Goal: Task Accomplishment & Management: Manage account settings

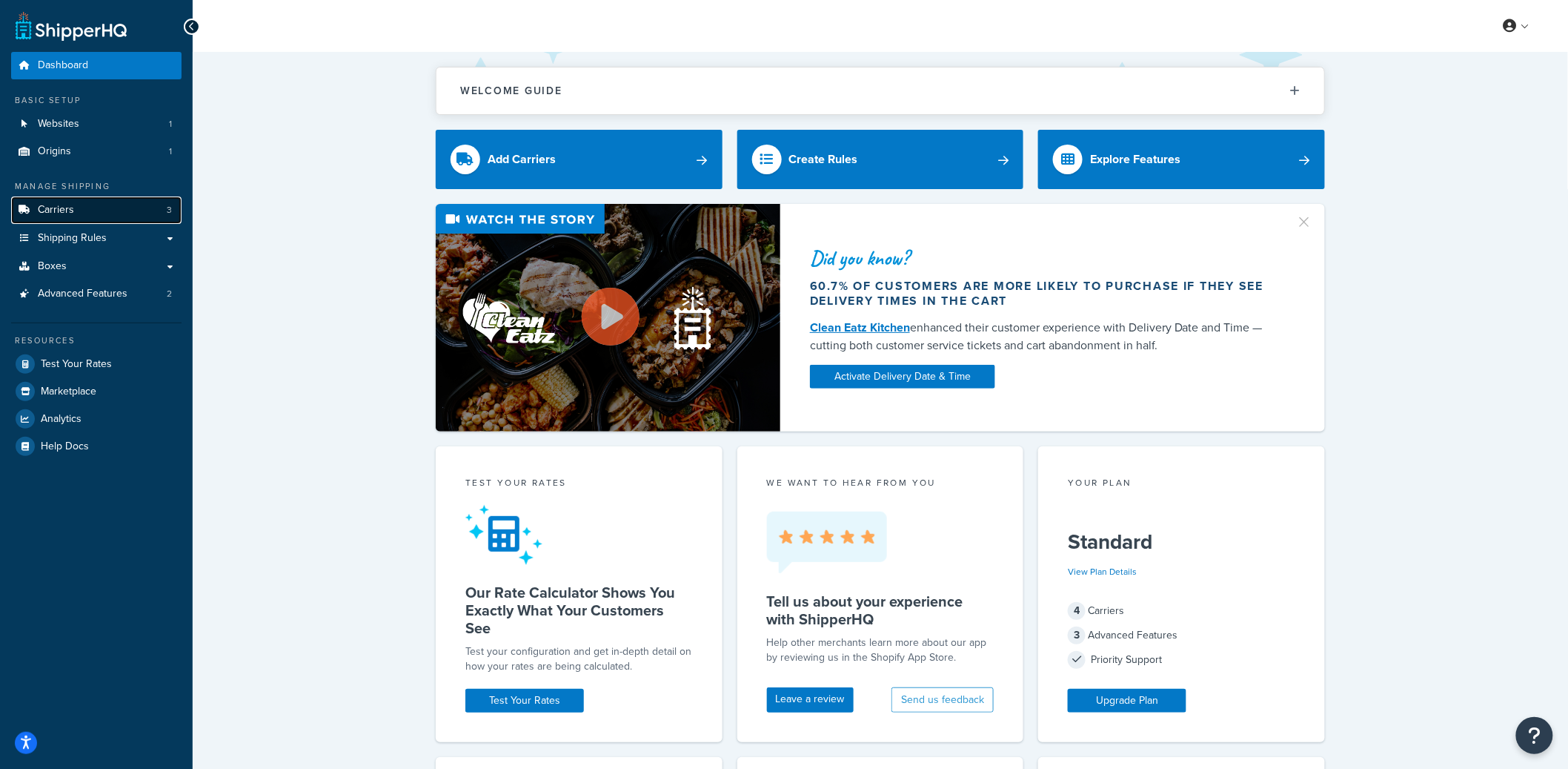
click at [85, 204] on link "Carriers 3" at bounding box center [96, 210] width 171 height 28
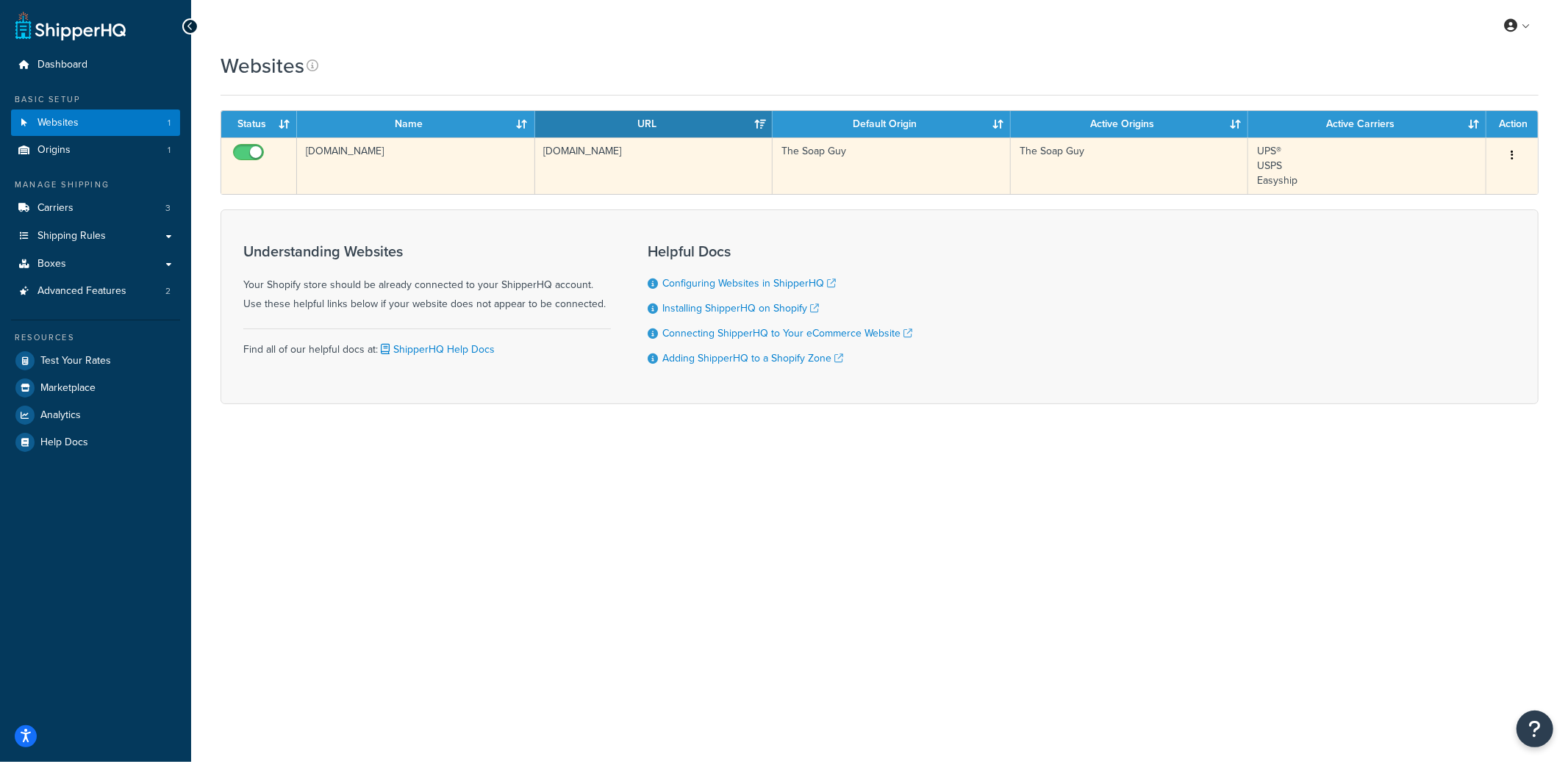
click at [471, 174] on td "[DOMAIN_NAME]" at bounding box center [416, 165] width 238 height 56
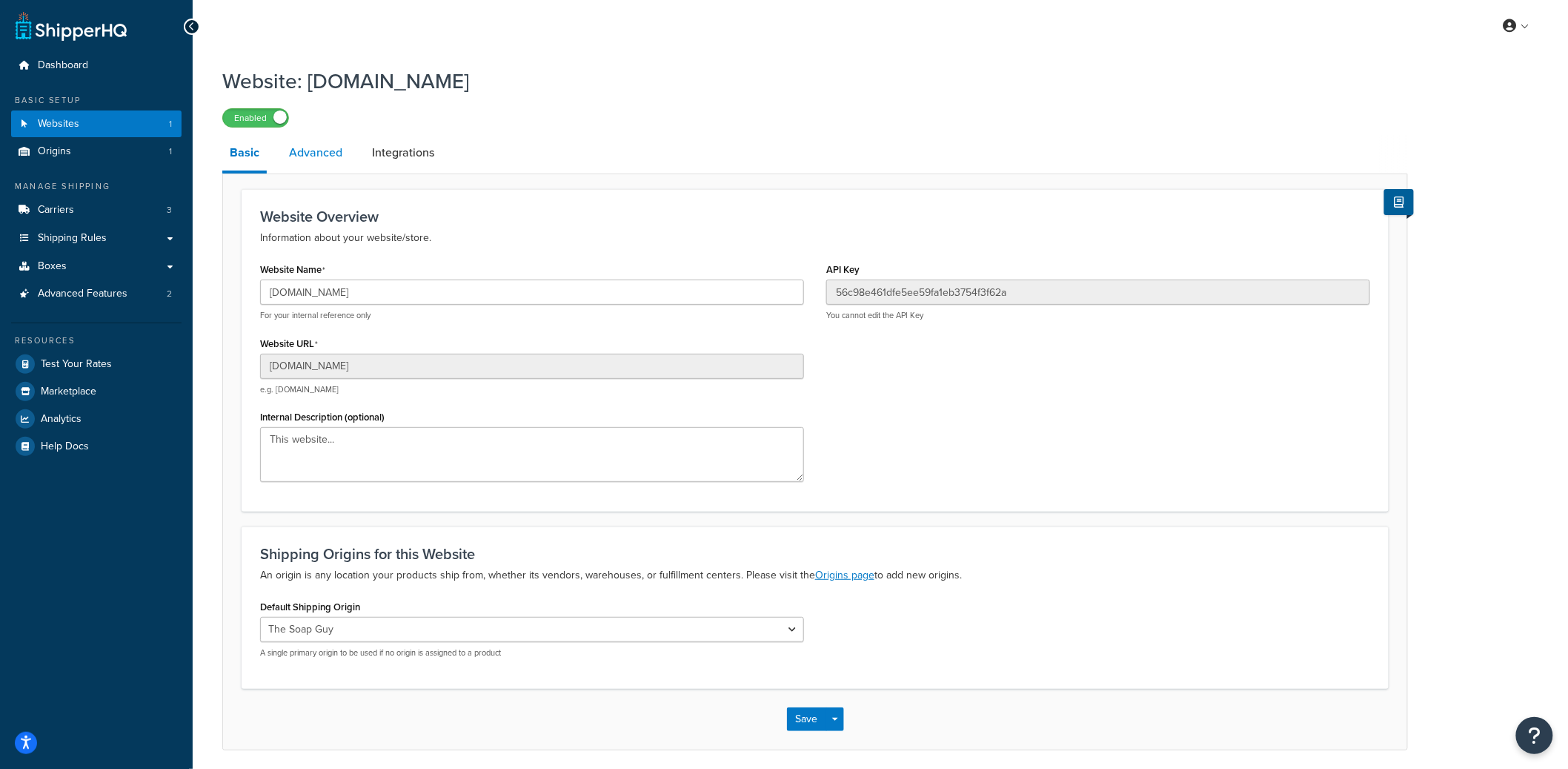
click at [330, 164] on link "Advanced" at bounding box center [316, 153] width 68 height 36
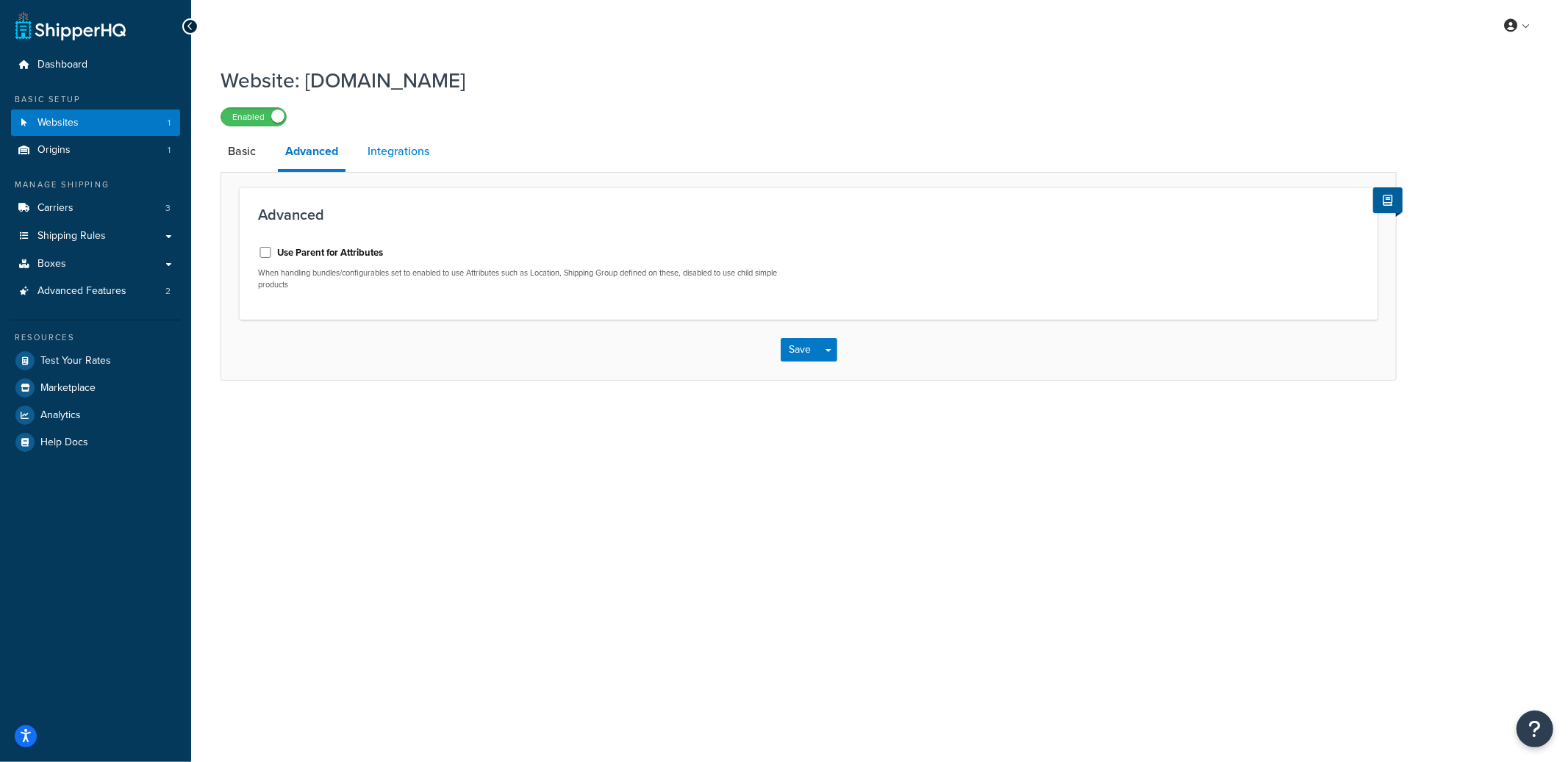
click at [383, 157] on link "Integrations" at bounding box center [399, 151] width 77 height 35
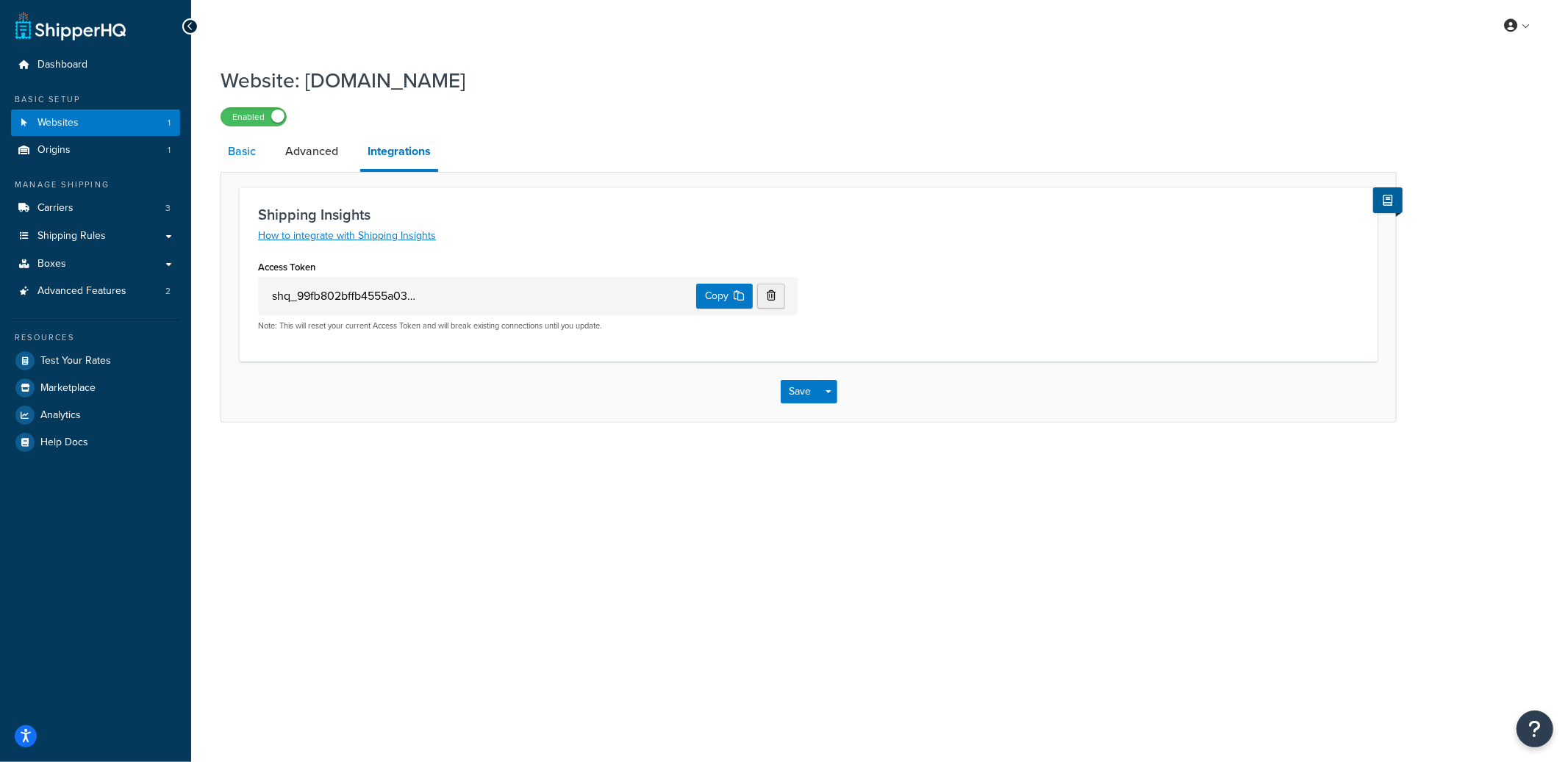
click at [262, 169] on link "Basic" at bounding box center [241, 151] width 42 height 35
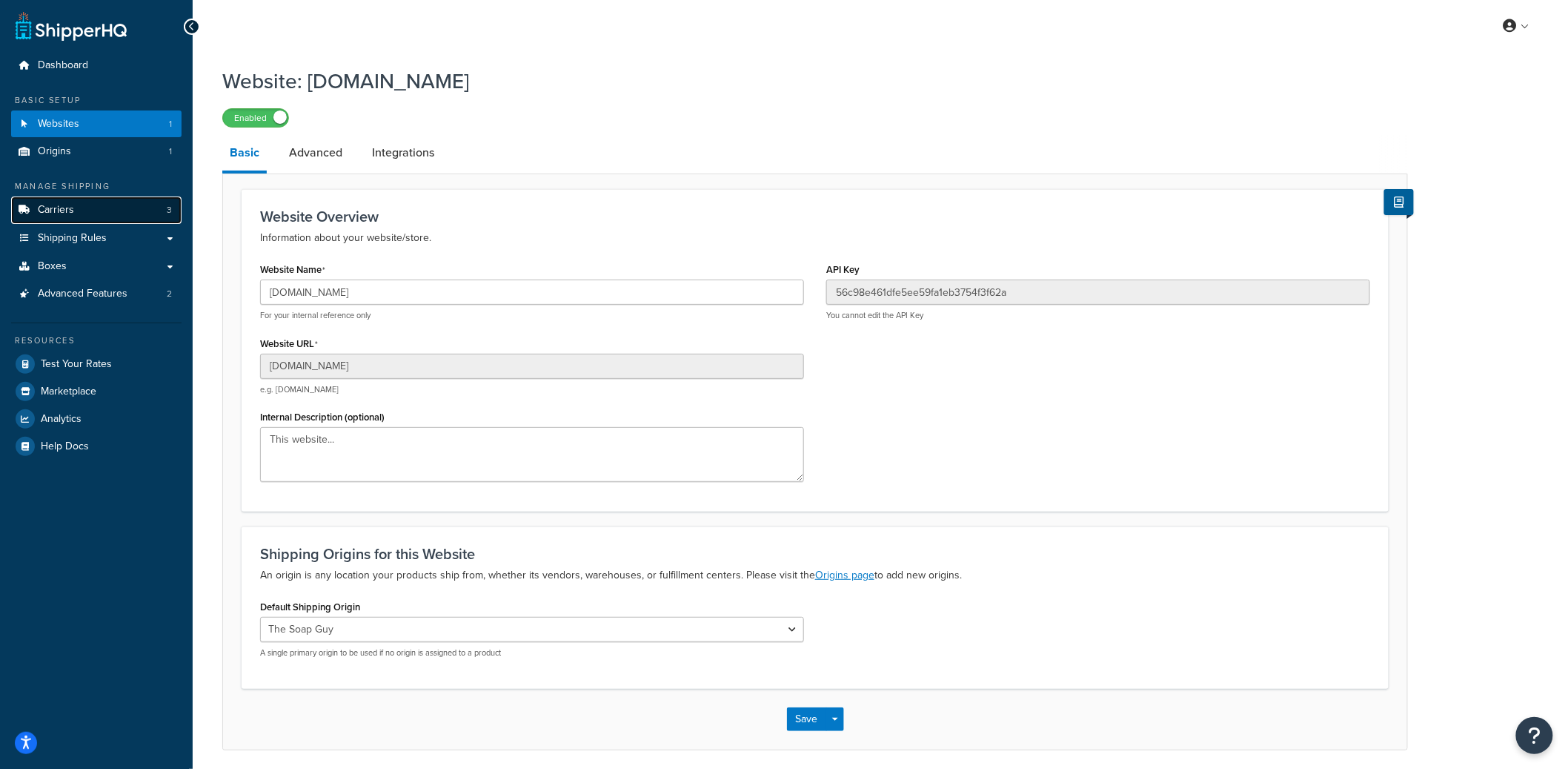
click at [121, 212] on link "Carriers 3" at bounding box center [96, 210] width 171 height 28
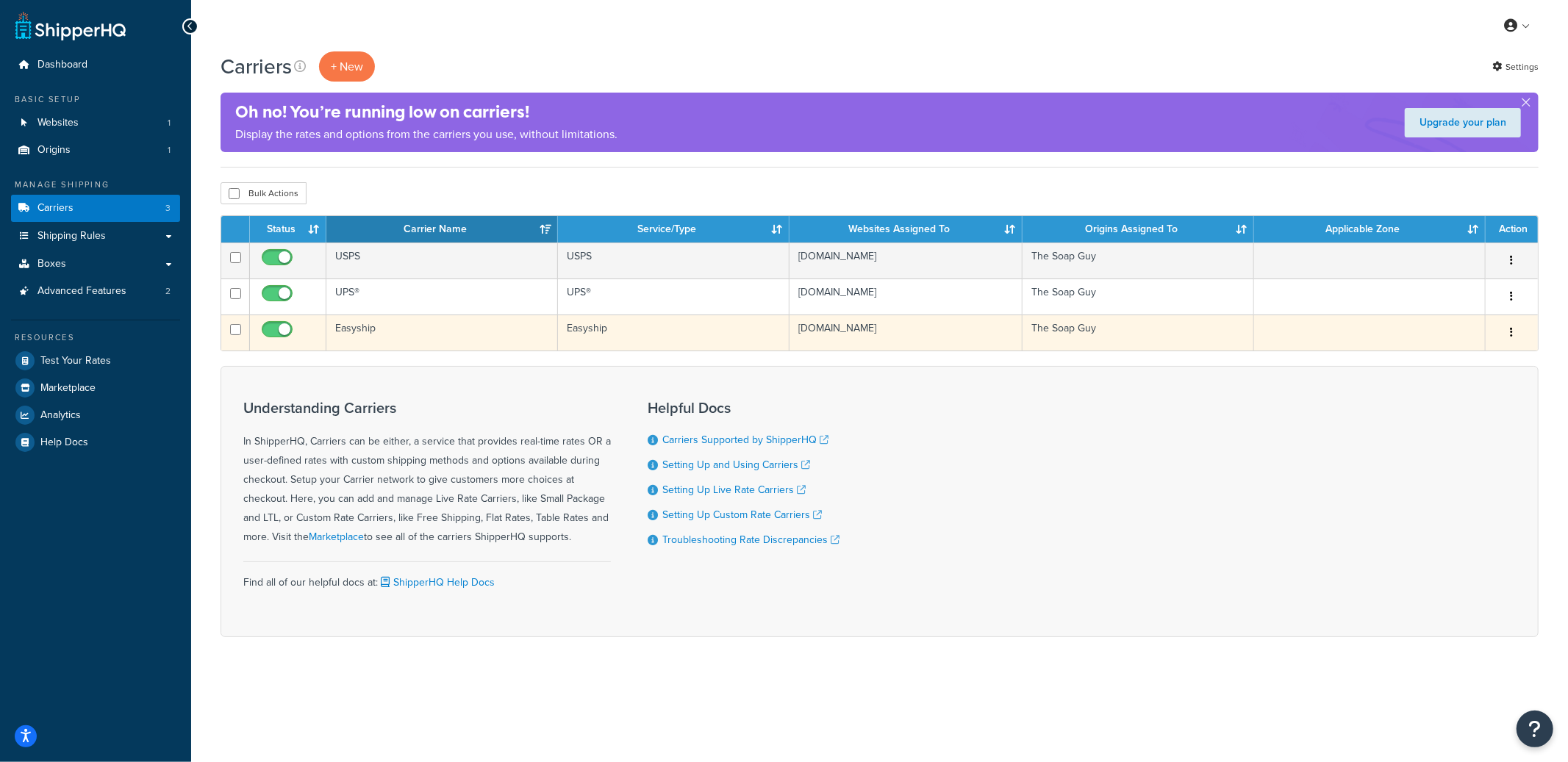
click at [475, 332] on td "Easyship" at bounding box center [443, 333] width 232 height 36
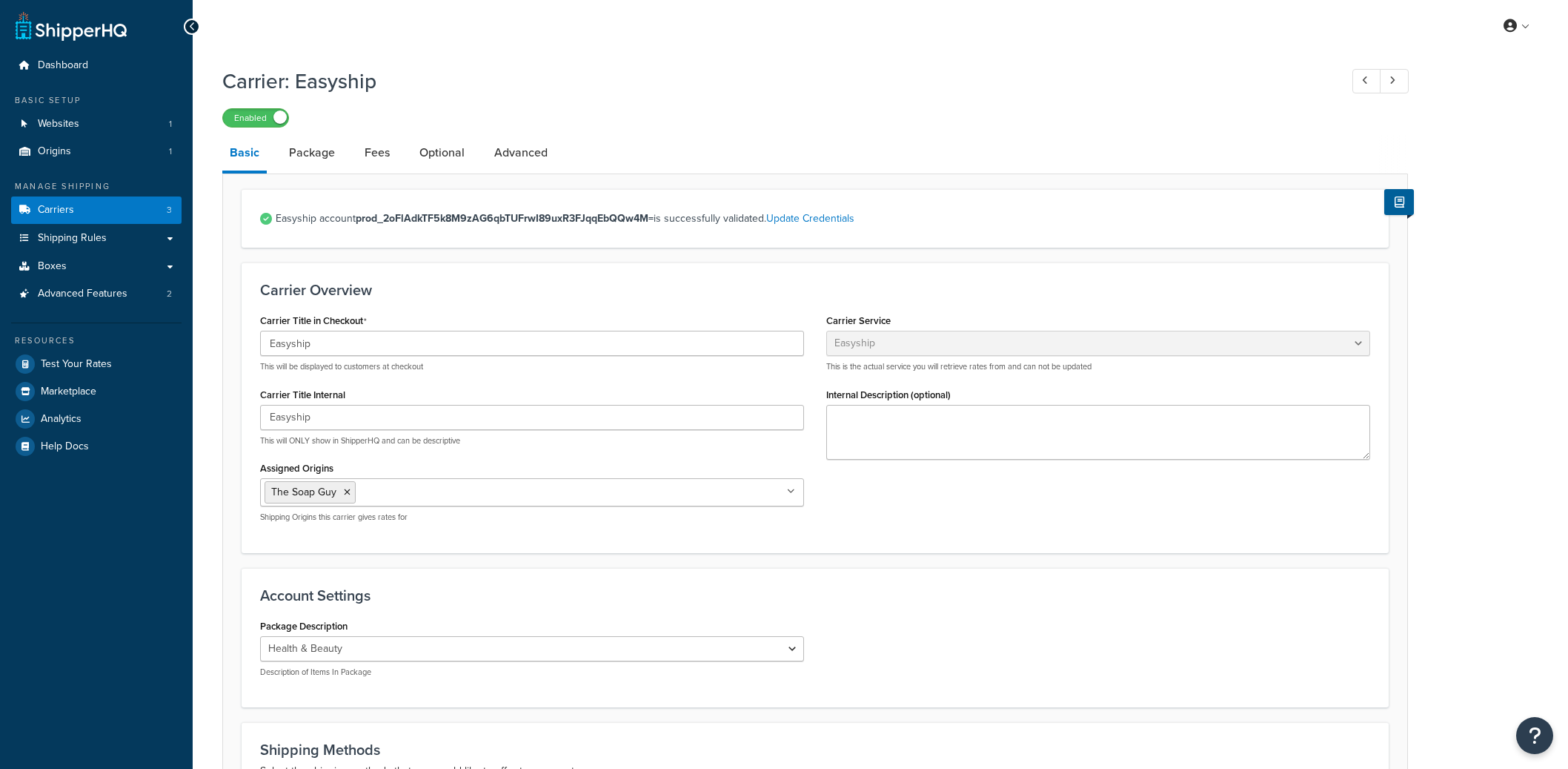
select select "easyship"
select select "health_beauty"
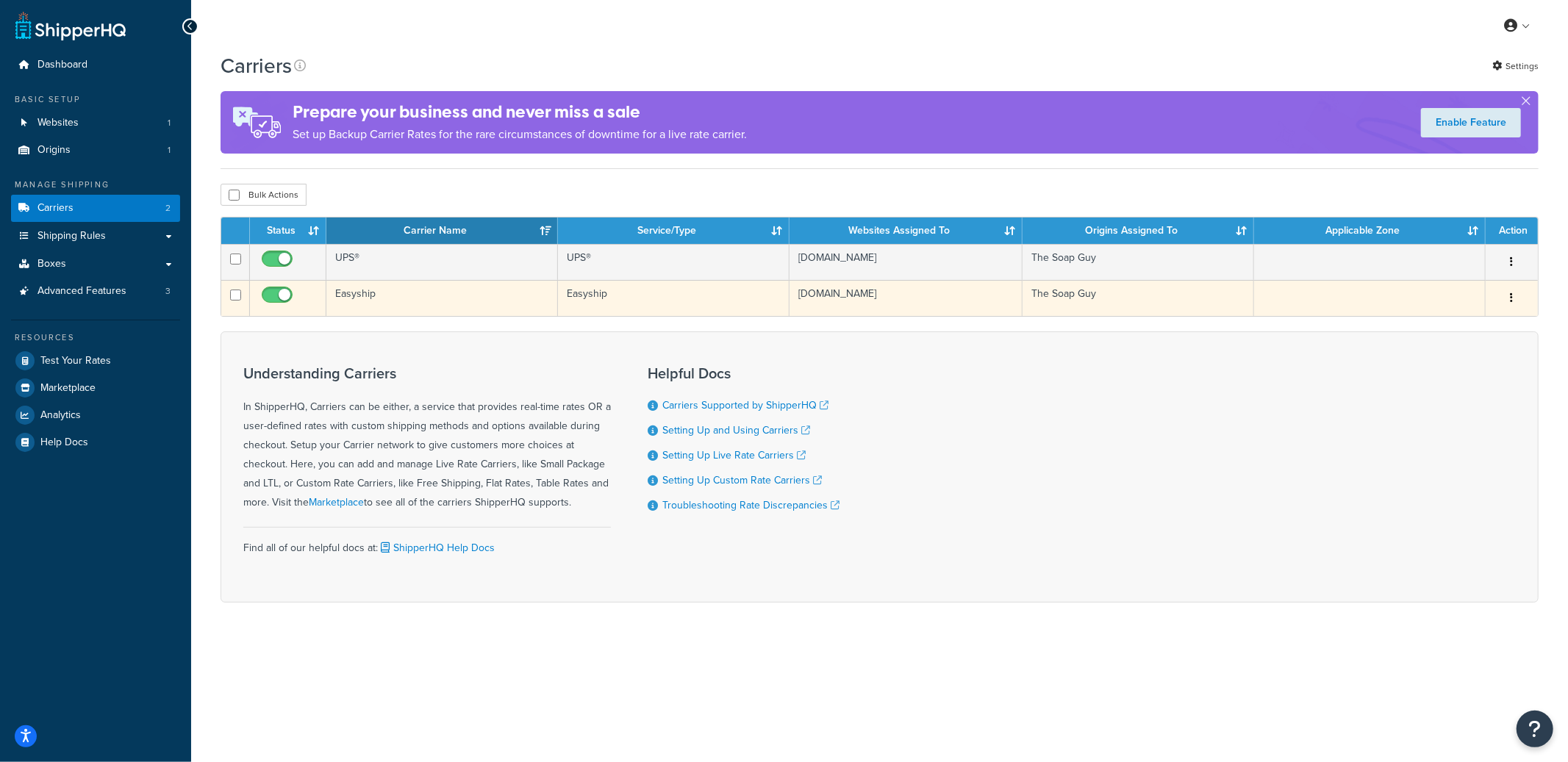
click at [352, 298] on td "Easyship" at bounding box center [443, 298] width 232 height 36
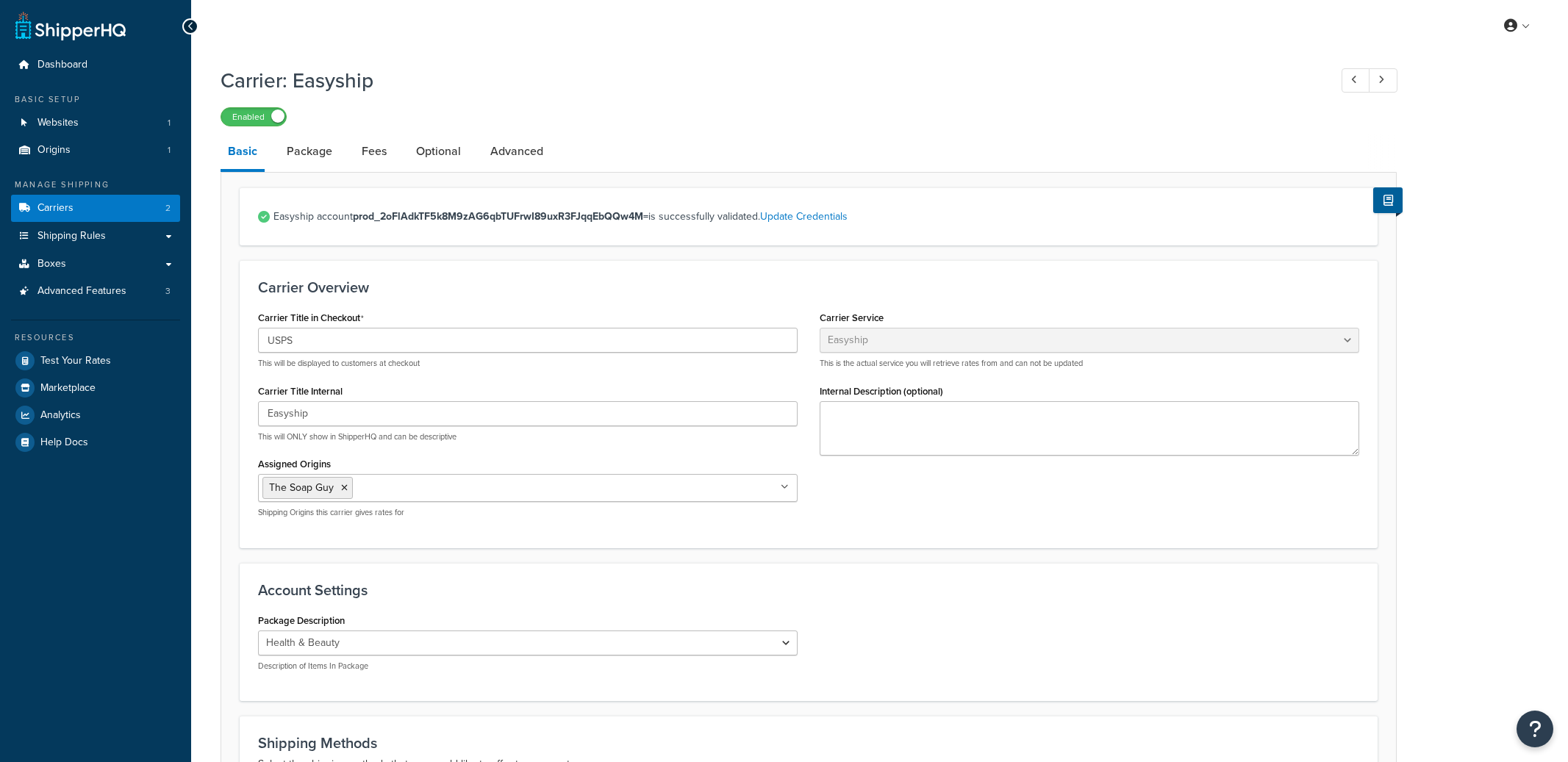
select select "easyship"
select select "health_beauty"
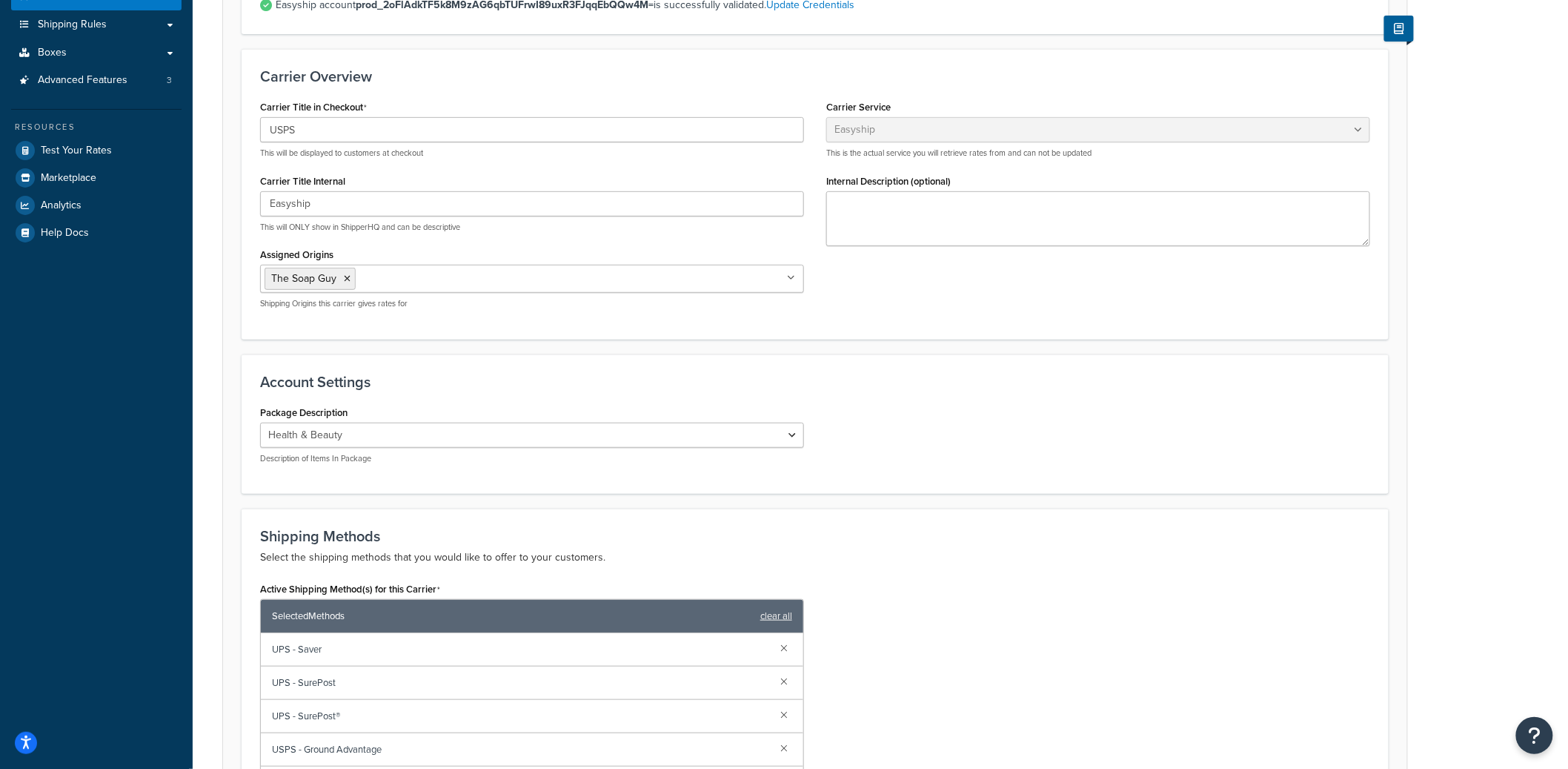
scroll to position [554, 0]
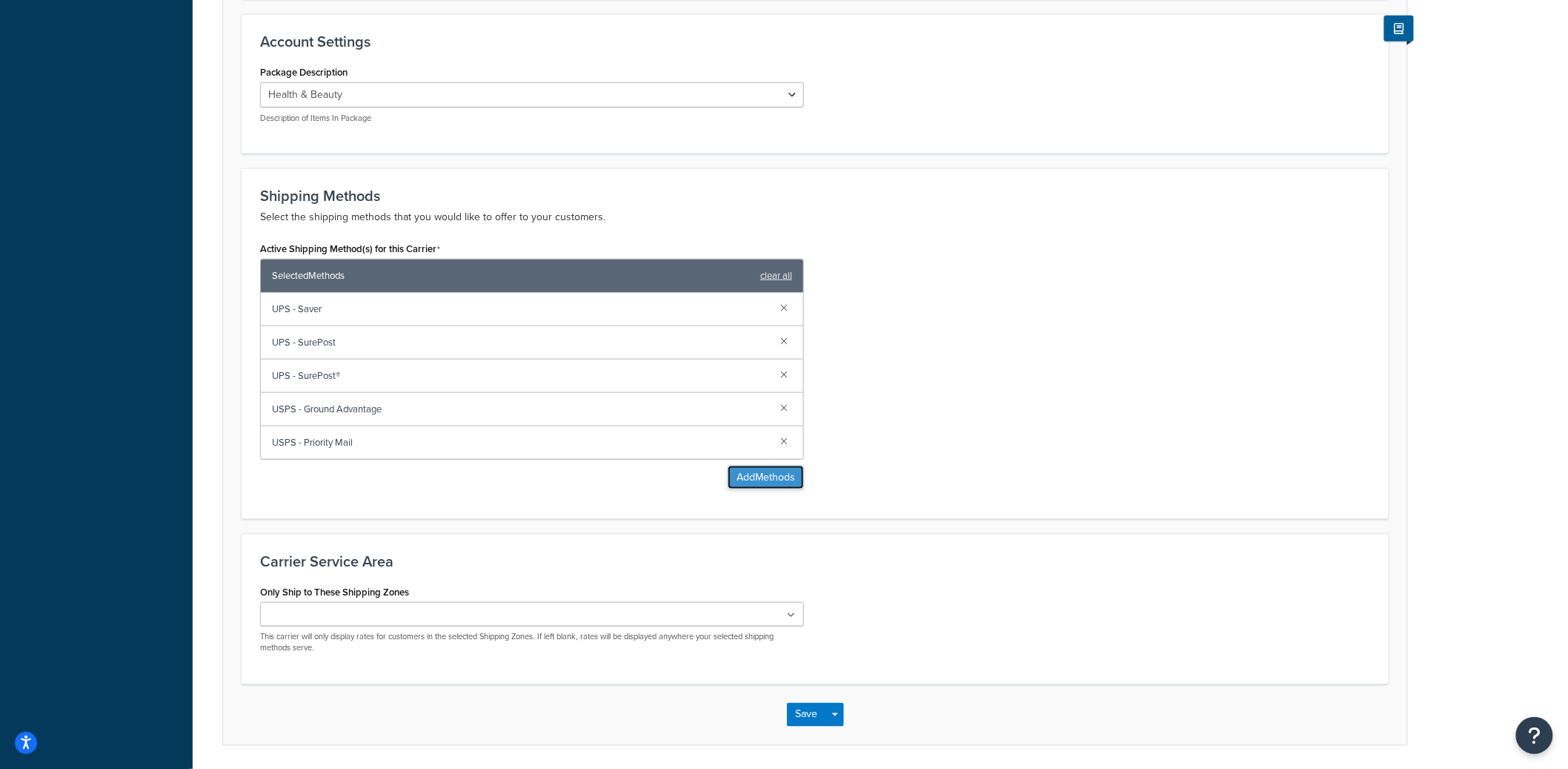
click at [773, 483] on button "Add Methods" at bounding box center [765, 477] width 77 height 24
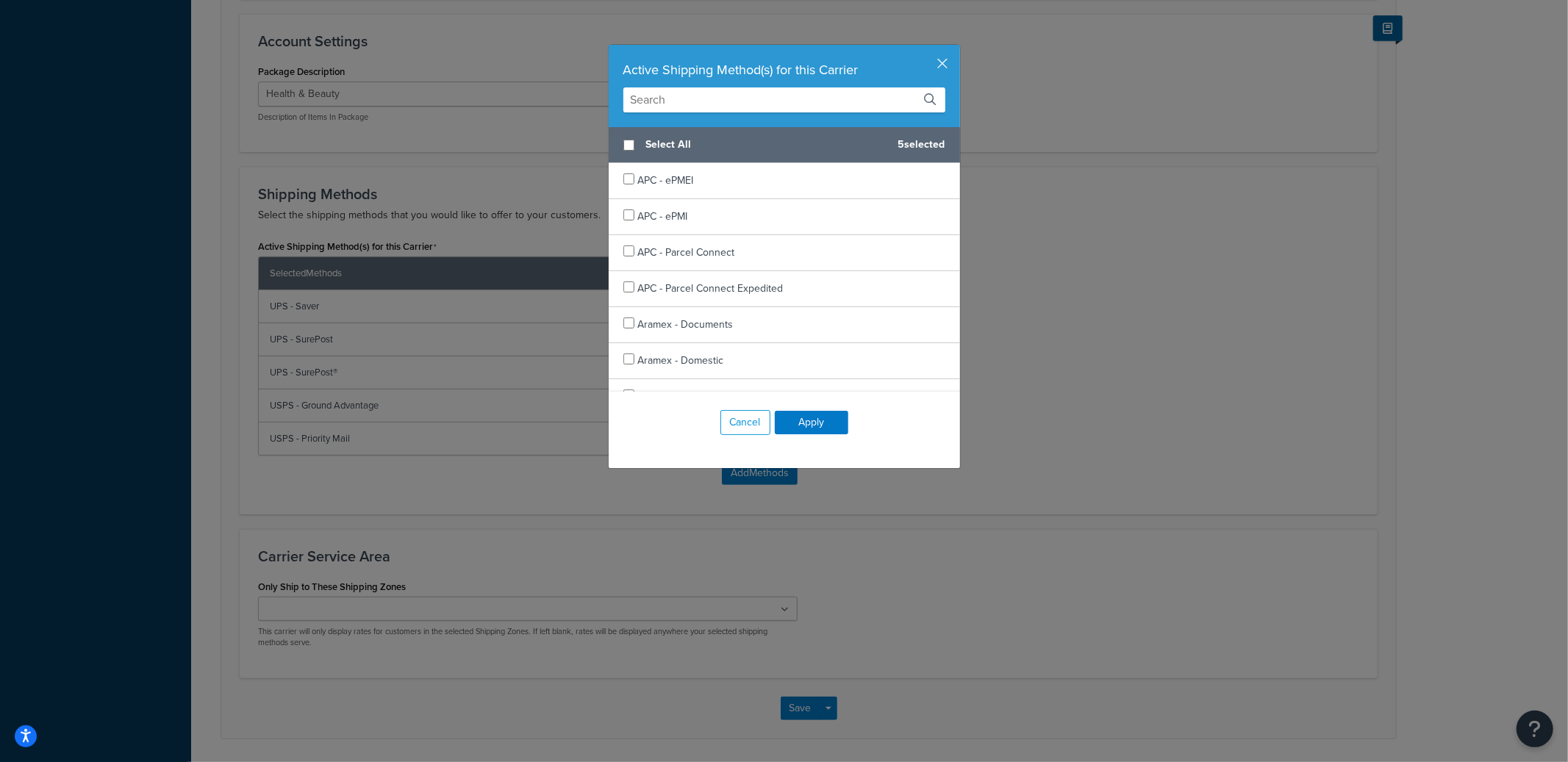
click at [673, 104] on input "text" at bounding box center [784, 100] width 322 height 25
type input "g"
click at [957, 49] on button "button" at bounding box center [958, 46] width 4 height 4
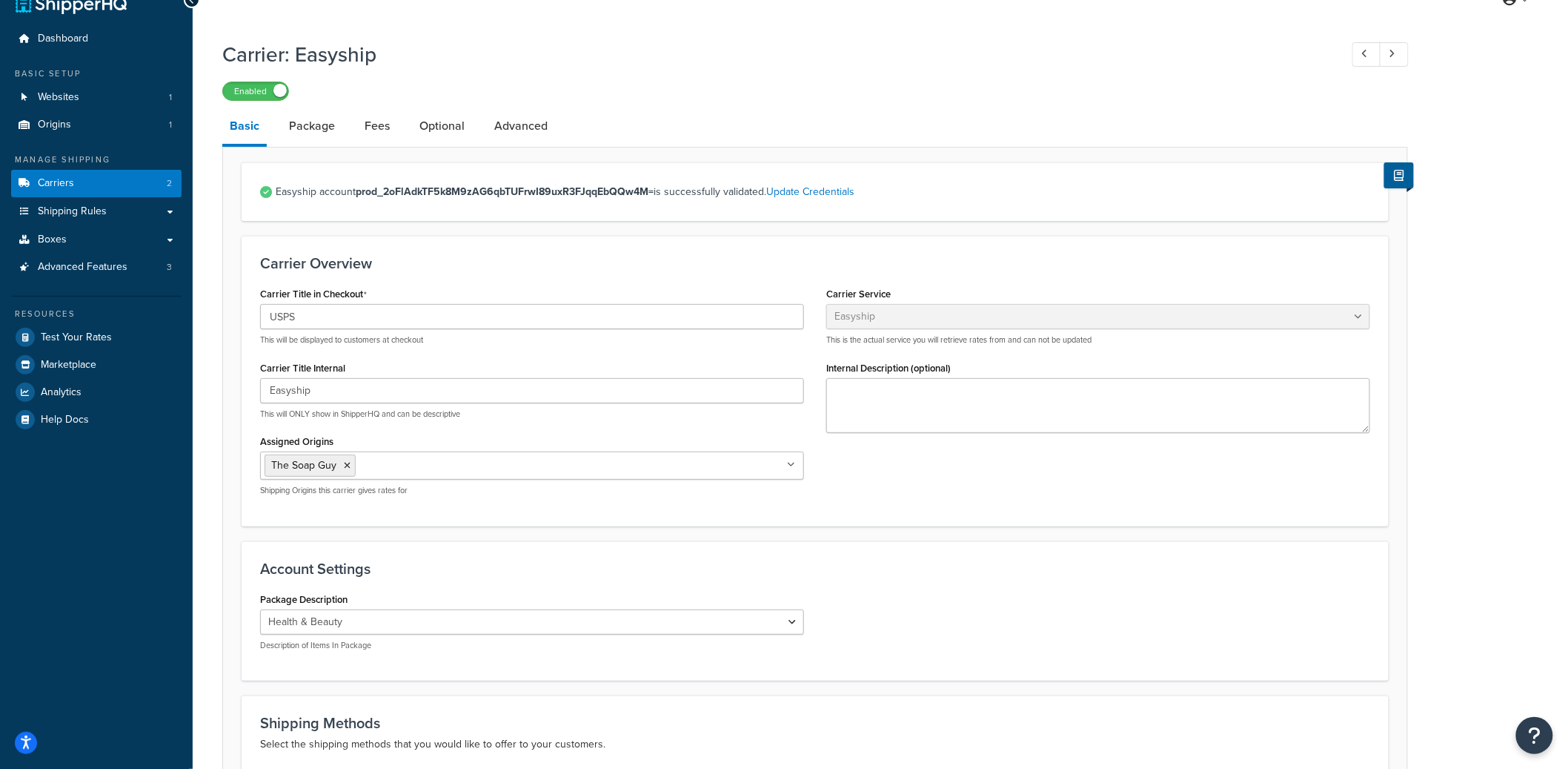
scroll to position [0, 0]
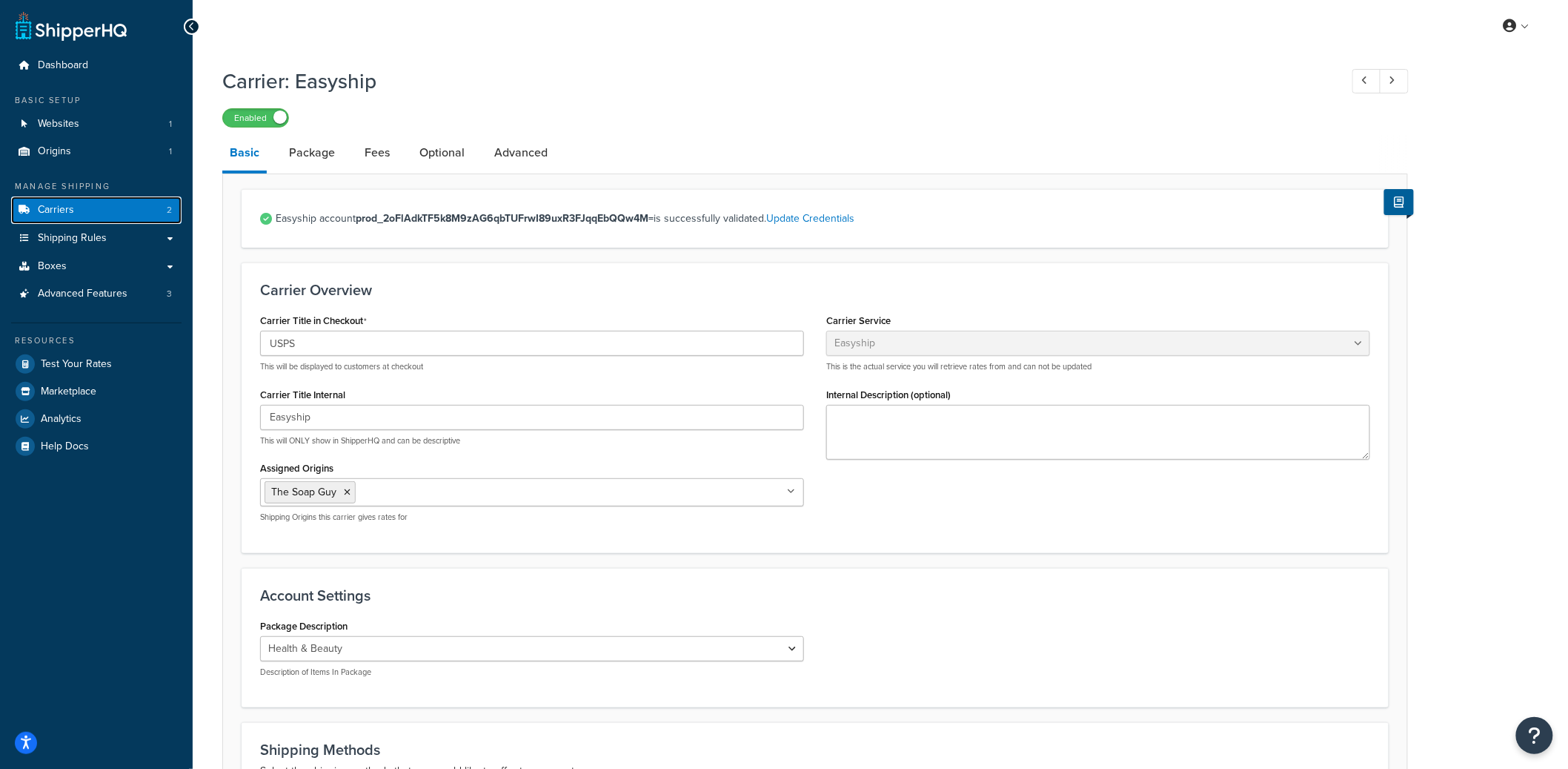
click at [112, 208] on link "Carriers 2" at bounding box center [96, 210] width 171 height 28
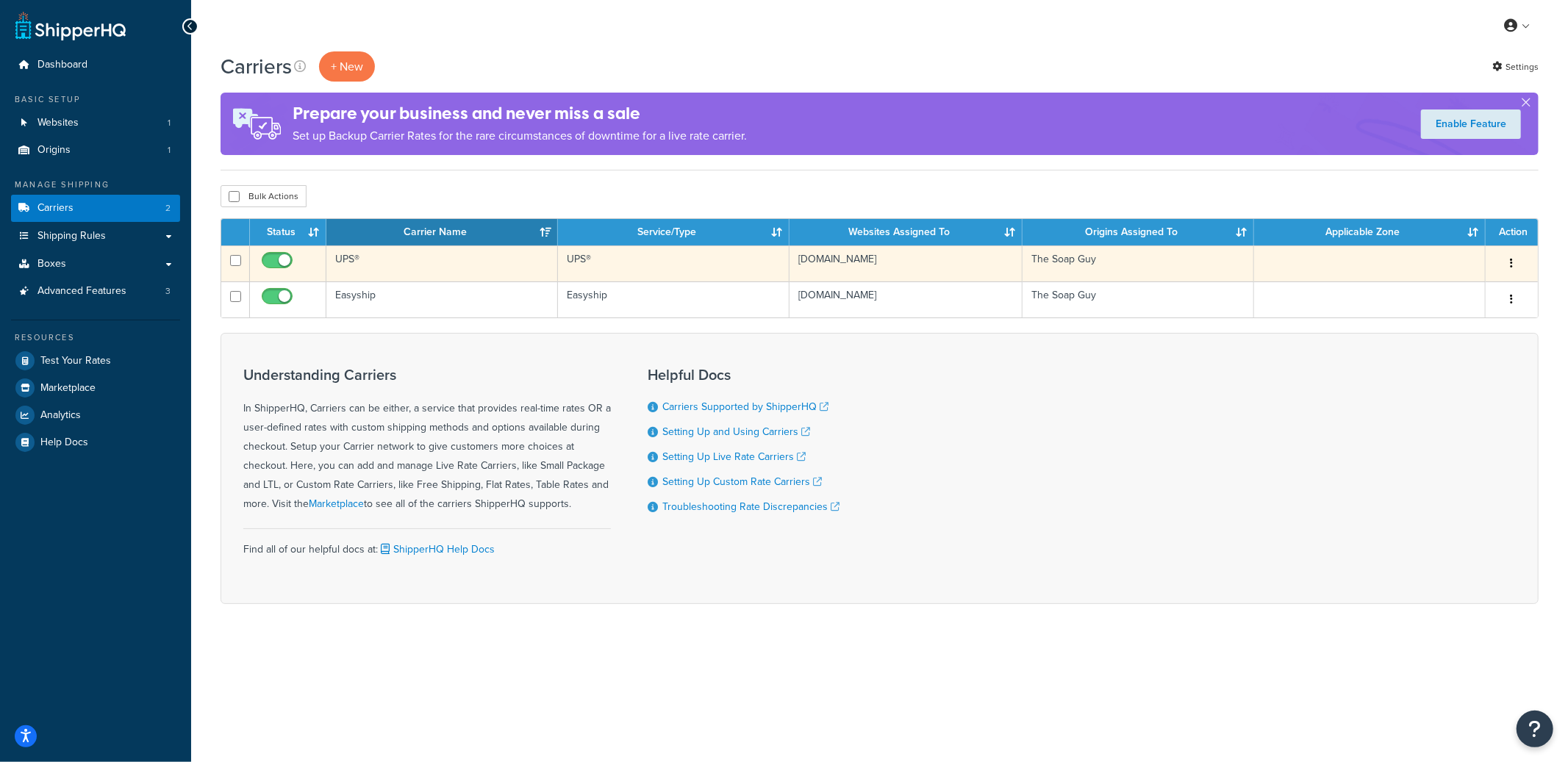
click at [487, 268] on td "UPS®" at bounding box center [443, 263] width 232 height 36
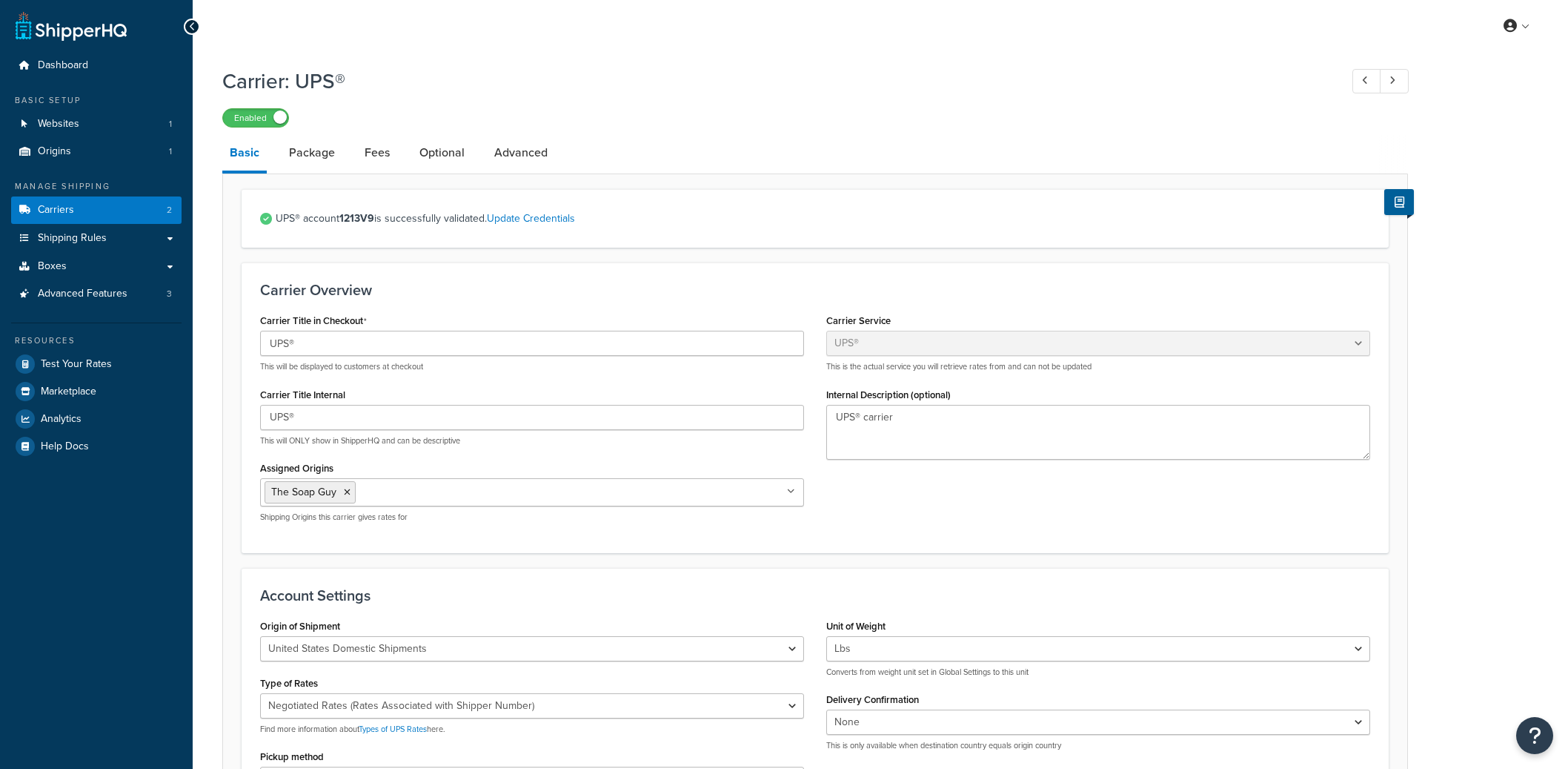
select select "ups"
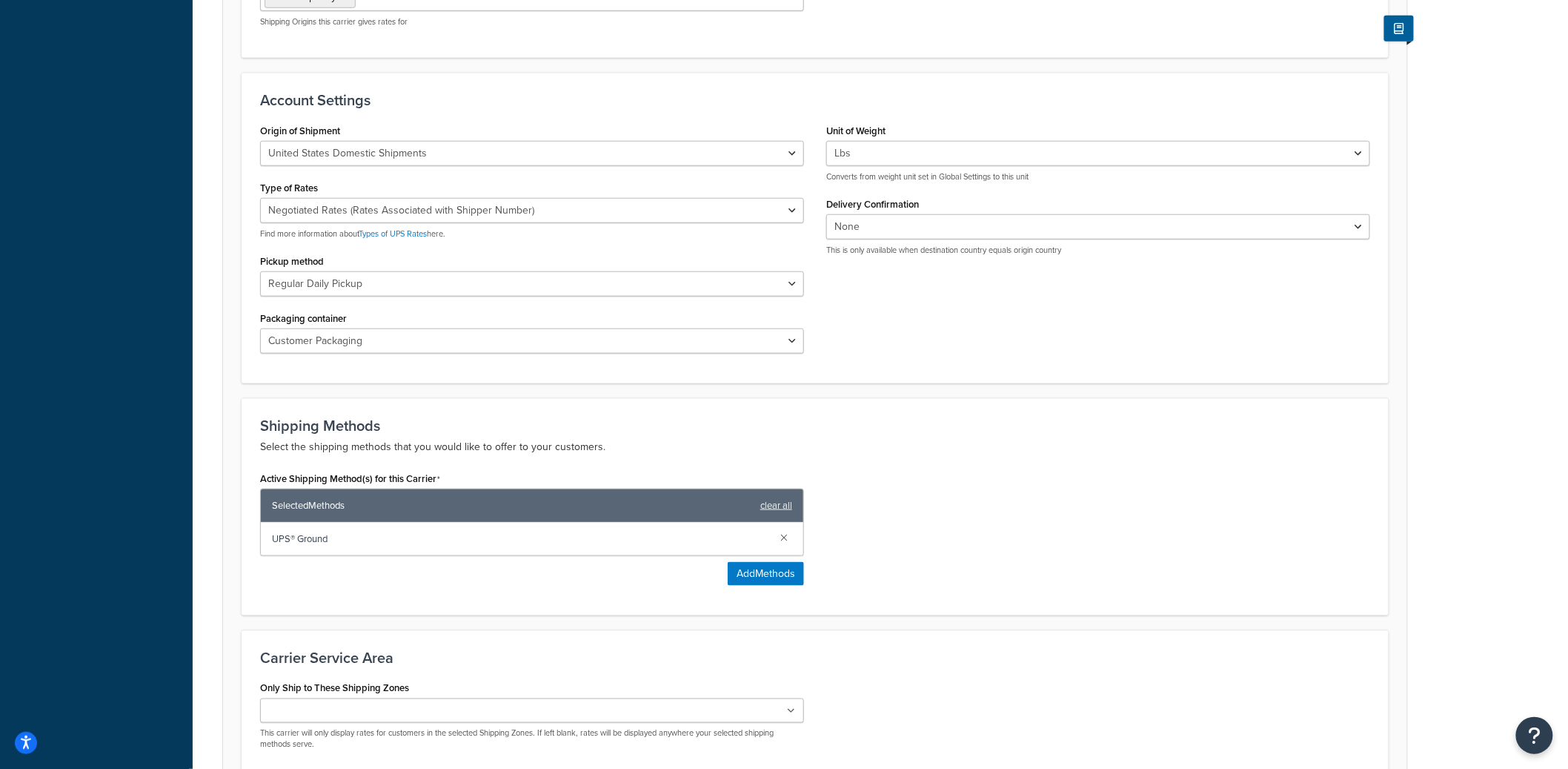
scroll to position [643, 0]
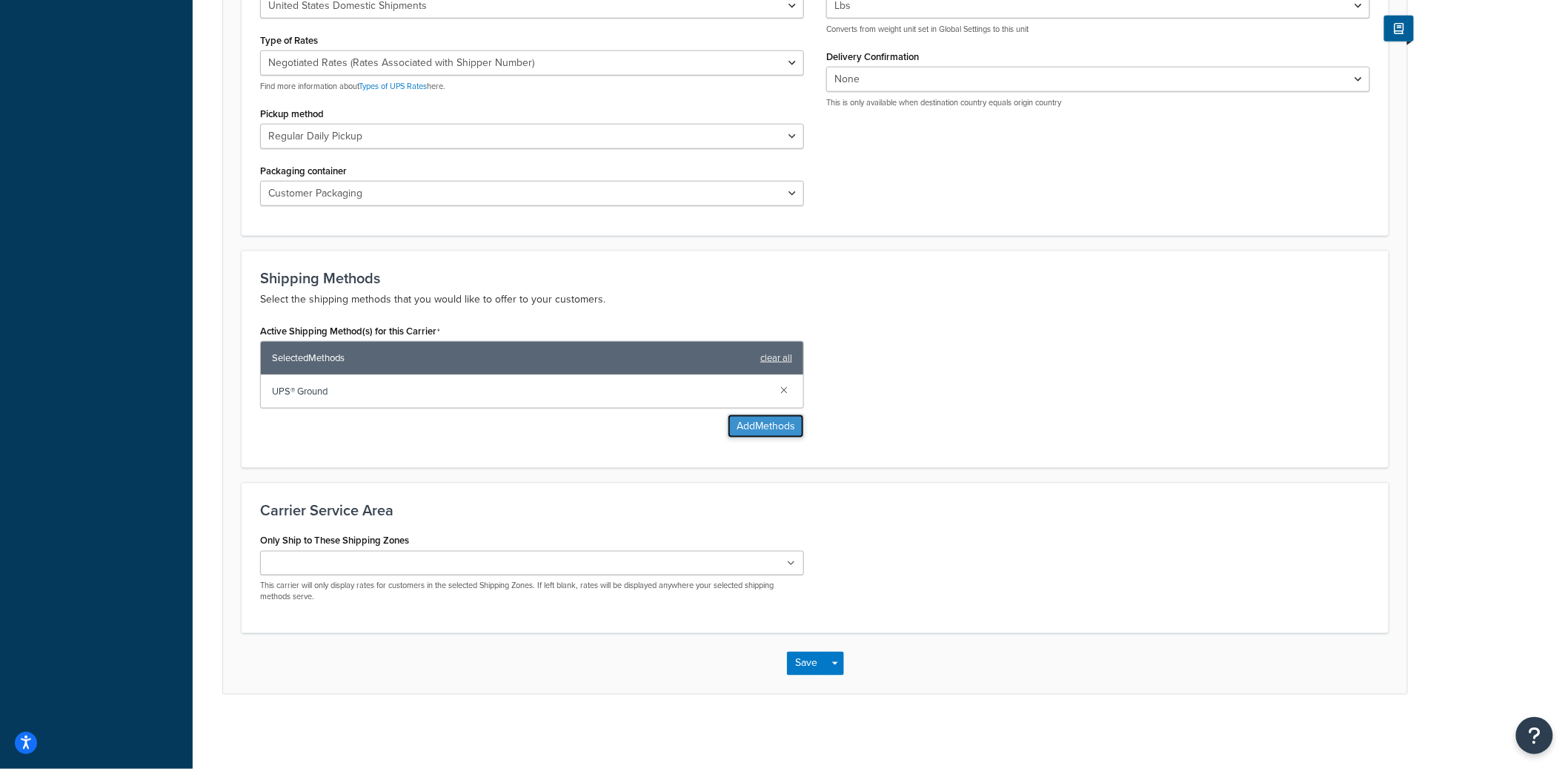
click at [769, 427] on button "Add Methods" at bounding box center [765, 427] width 77 height 24
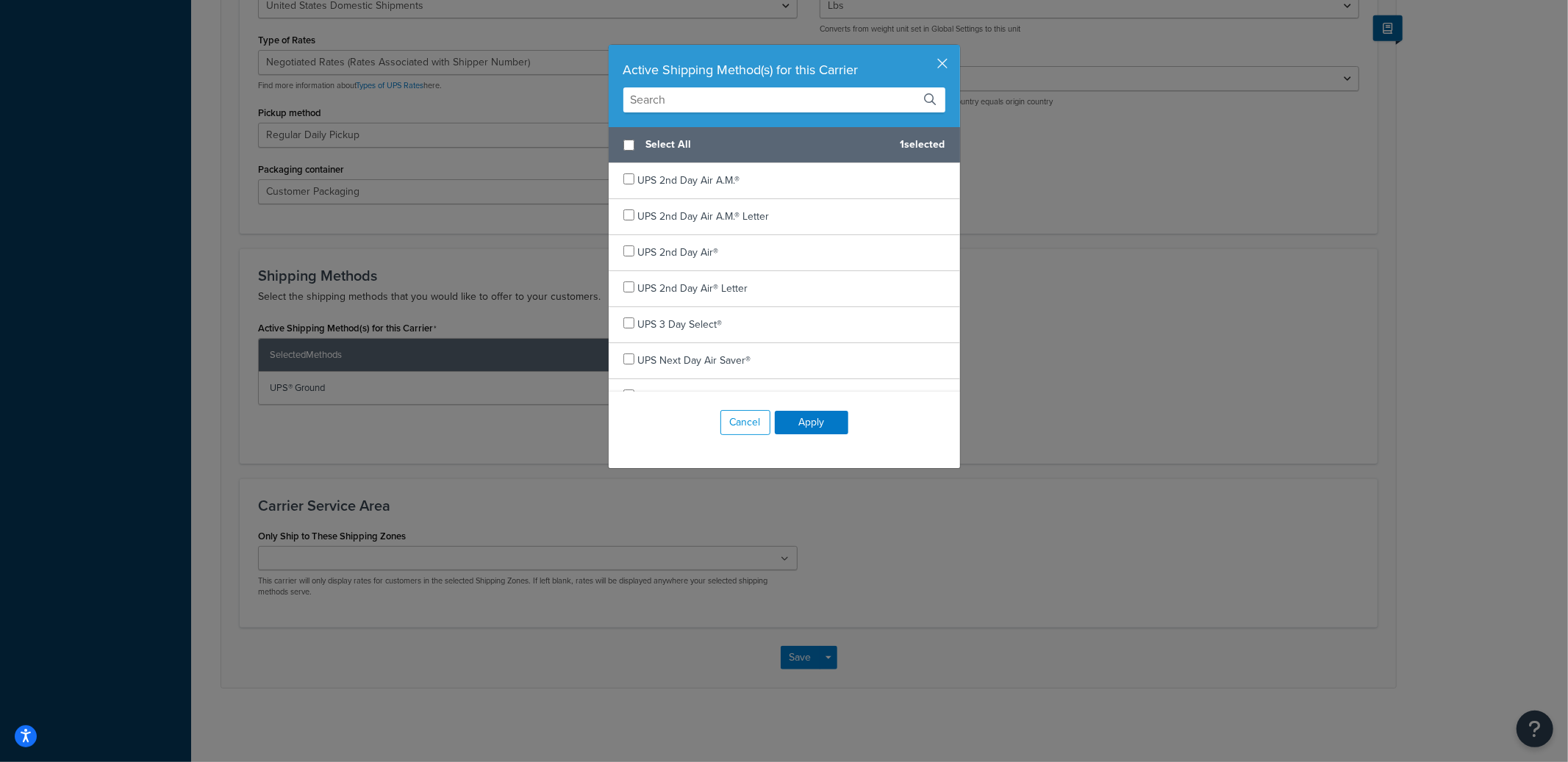
click at [704, 101] on input "text" at bounding box center [784, 100] width 322 height 25
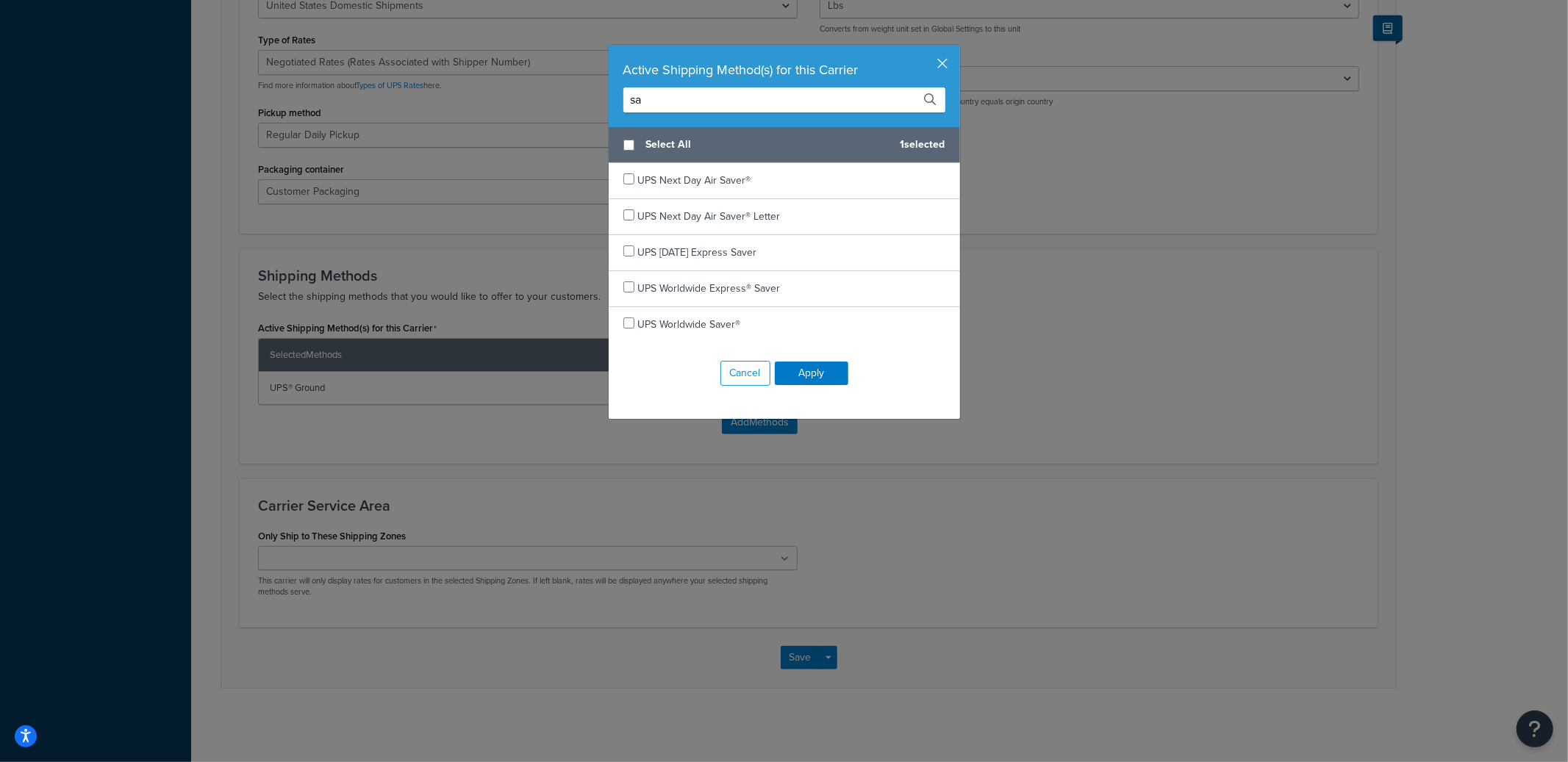
type input "s"
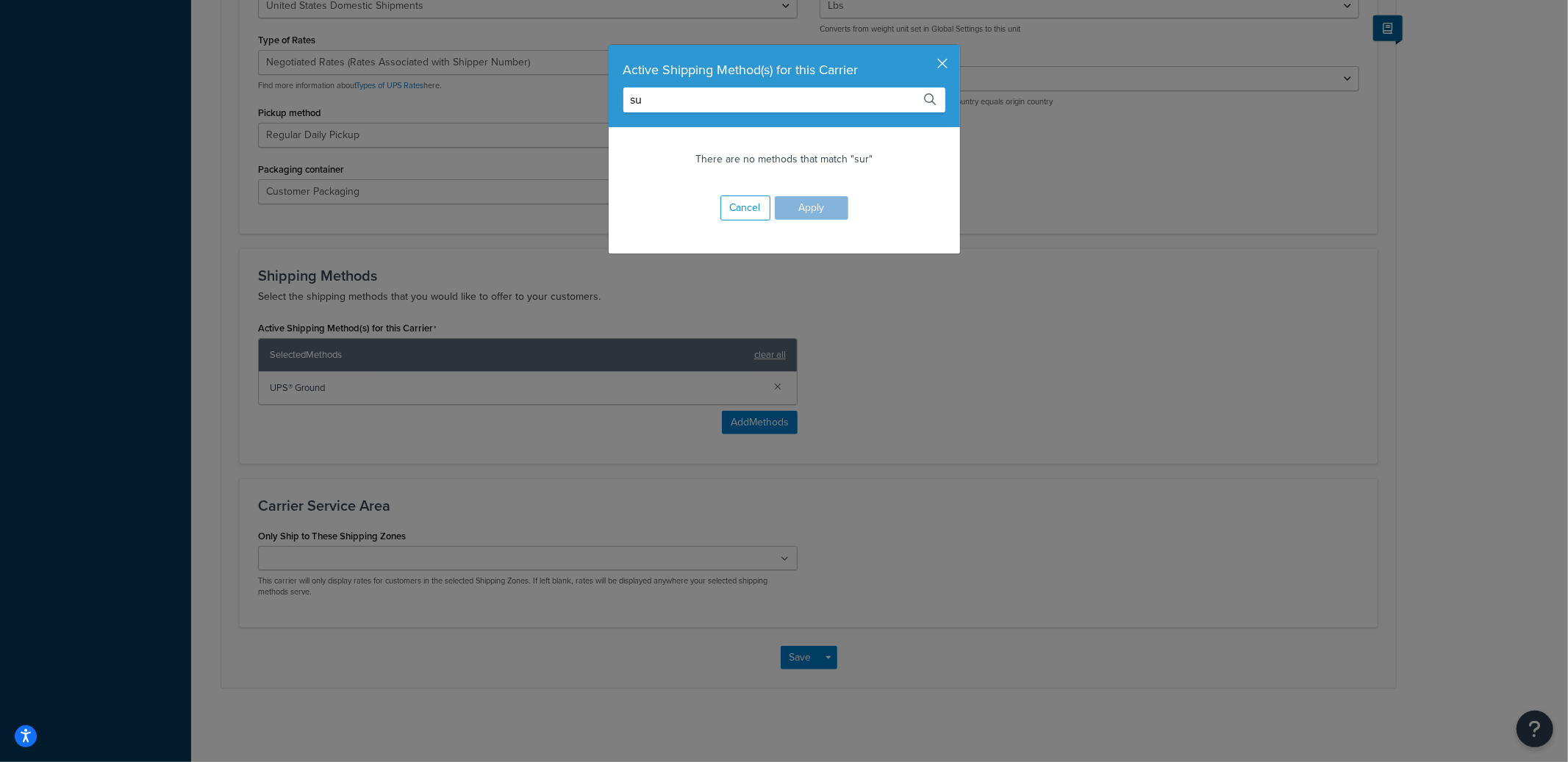
type input "s"
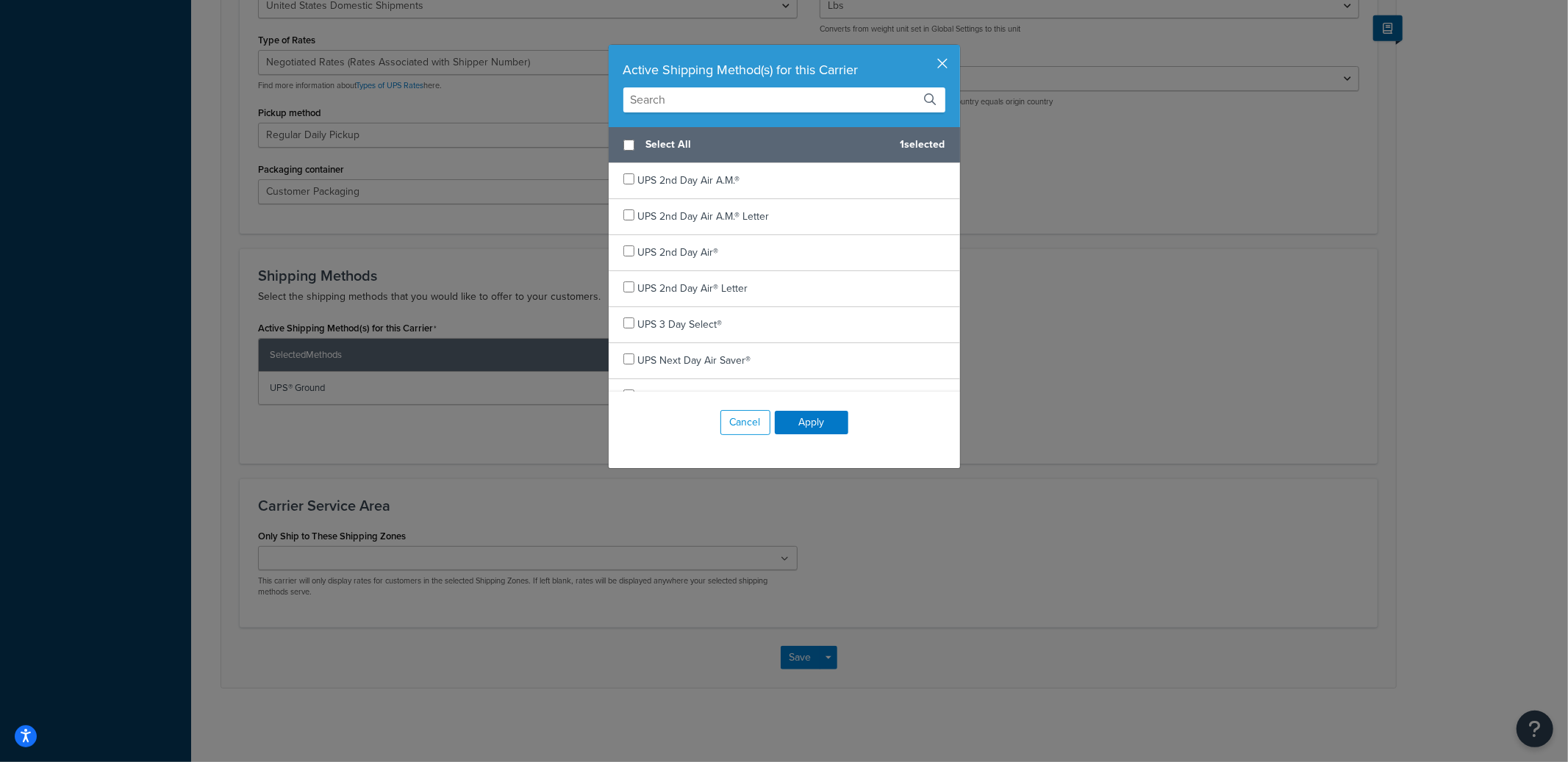
click at [957, 49] on button "button" at bounding box center [958, 46] width 4 height 4
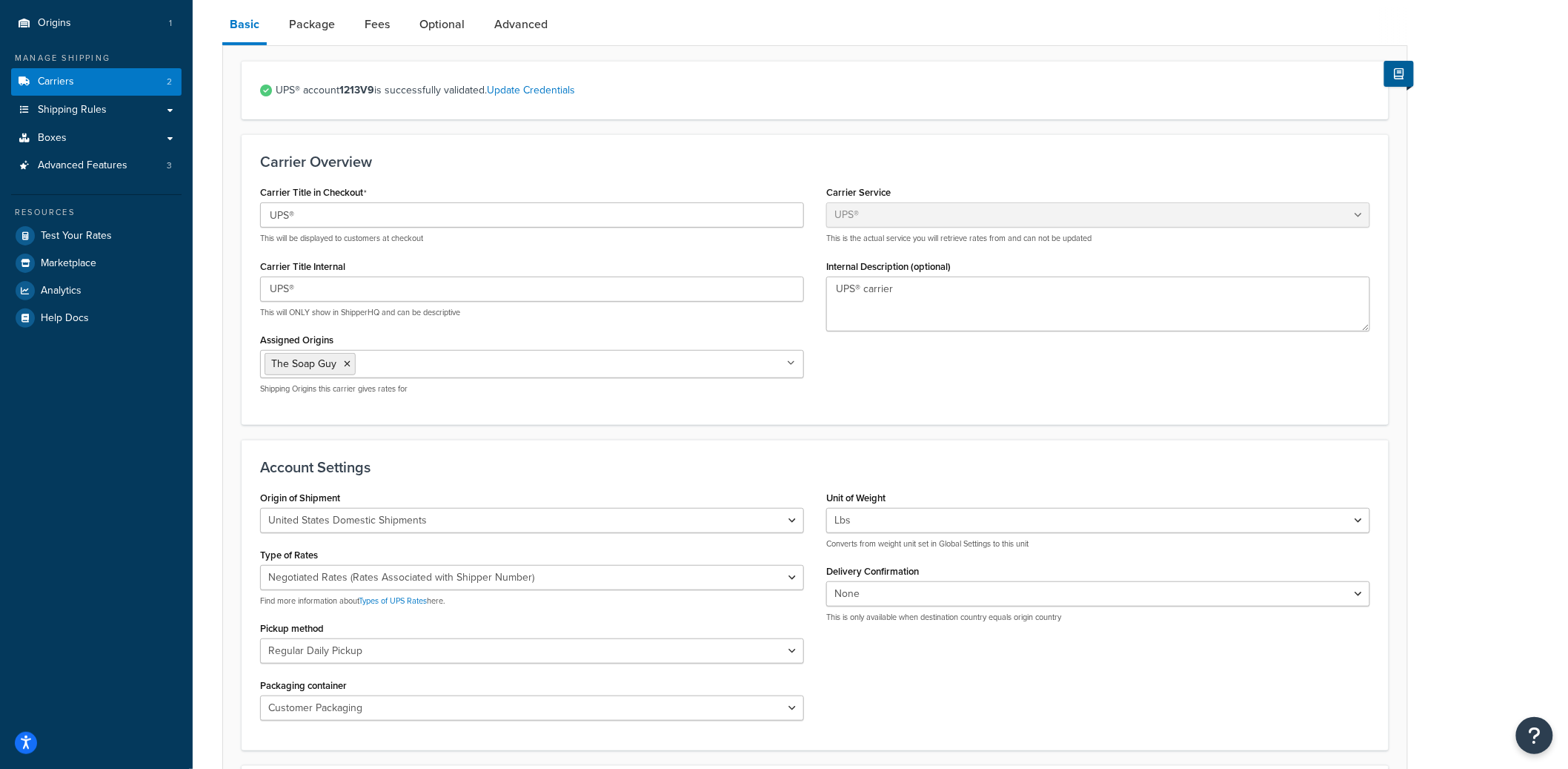
scroll to position [0, 0]
